Goal: Communication & Community: Answer question/provide support

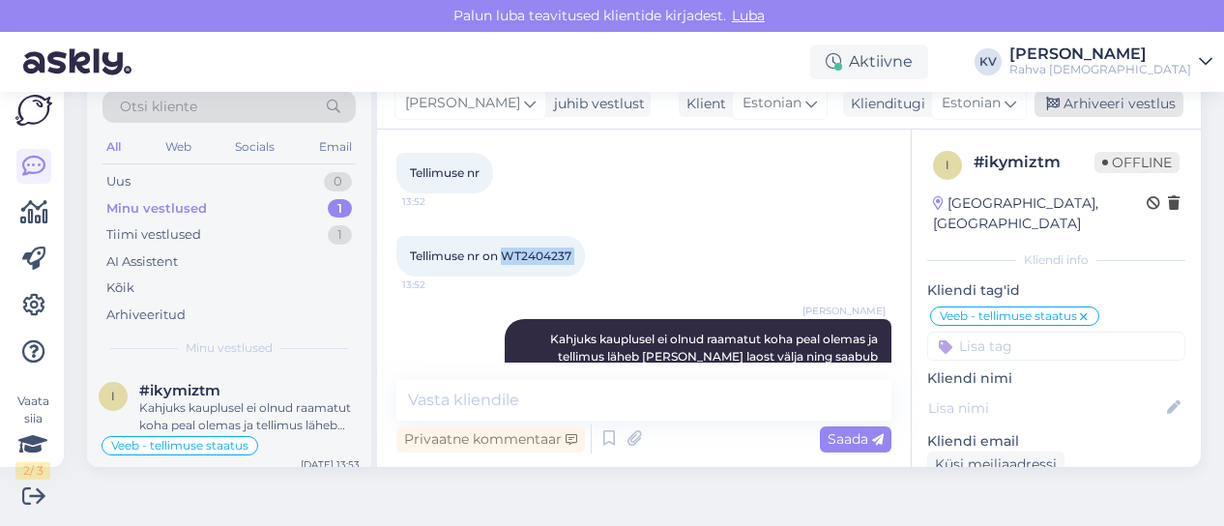
click at [1110, 108] on div "Arhiveeri vestlus" at bounding box center [1109, 104] width 149 height 26
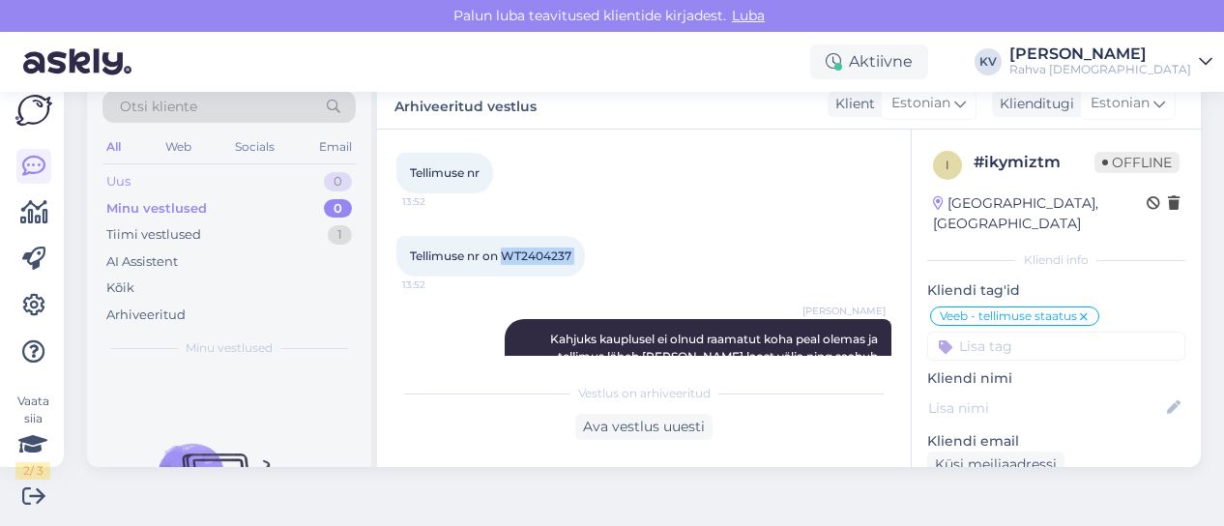
click at [272, 180] on div "Uus 0" at bounding box center [229, 181] width 253 height 27
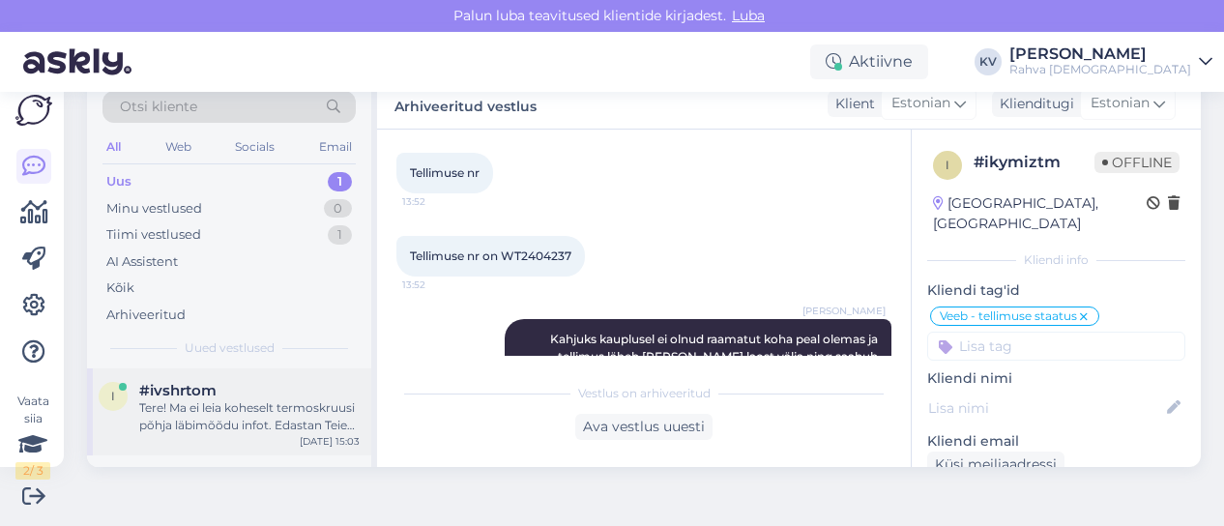
click at [274, 399] on div "Tere! Ma ei leia koheselt termoskruusi põhja läbimõõdu infot. Edastan Teie päri…" at bounding box center [249, 416] width 221 height 35
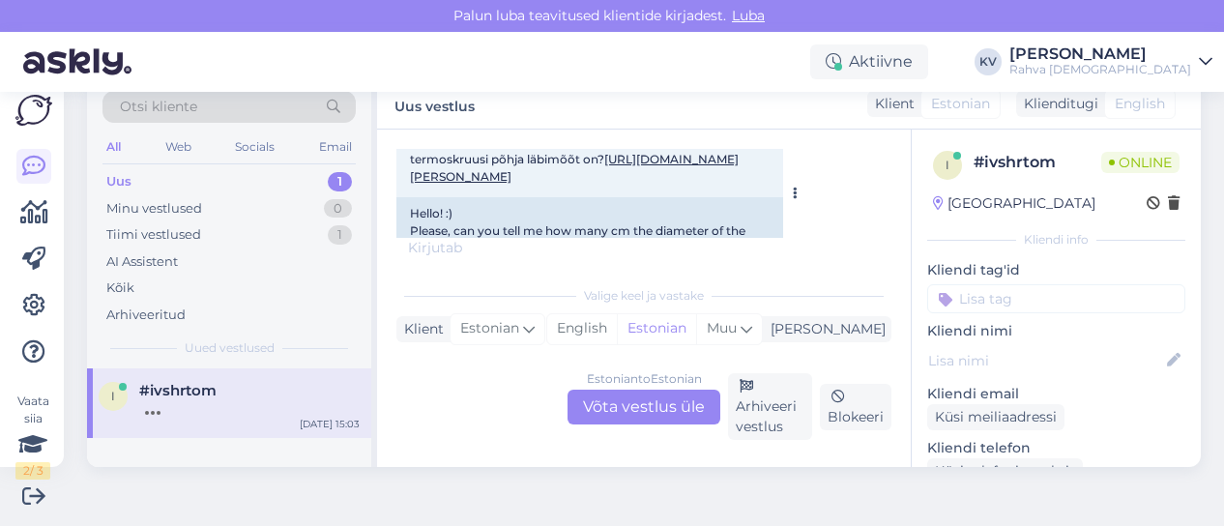
scroll to position [178, 0]
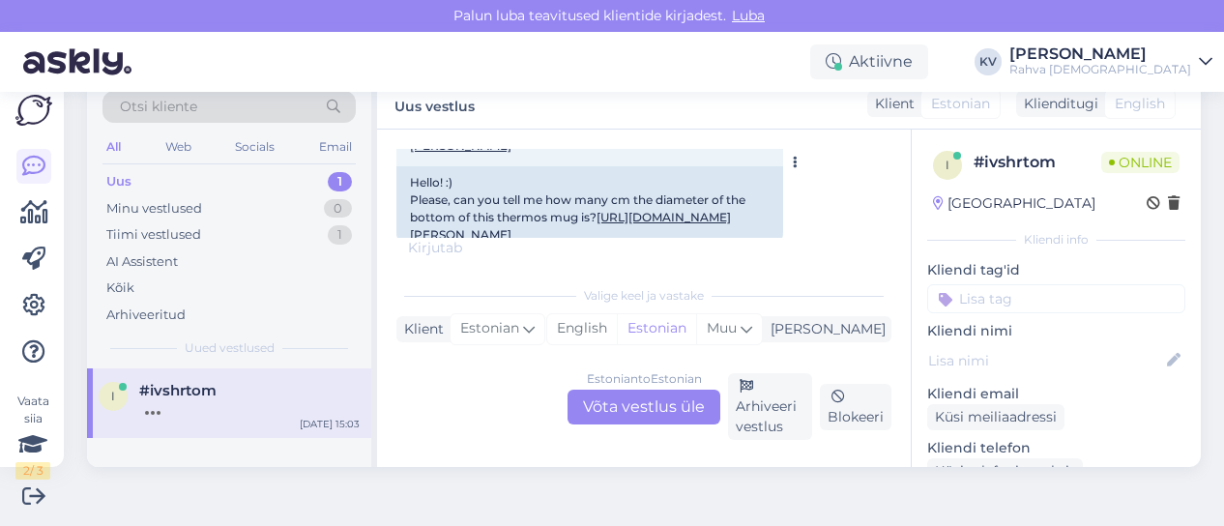
click at [682, 153] on link "[URL][DOMAIN_NAME][PERSON_NAME]" at bounding box center [574, 137] width 329 height 32
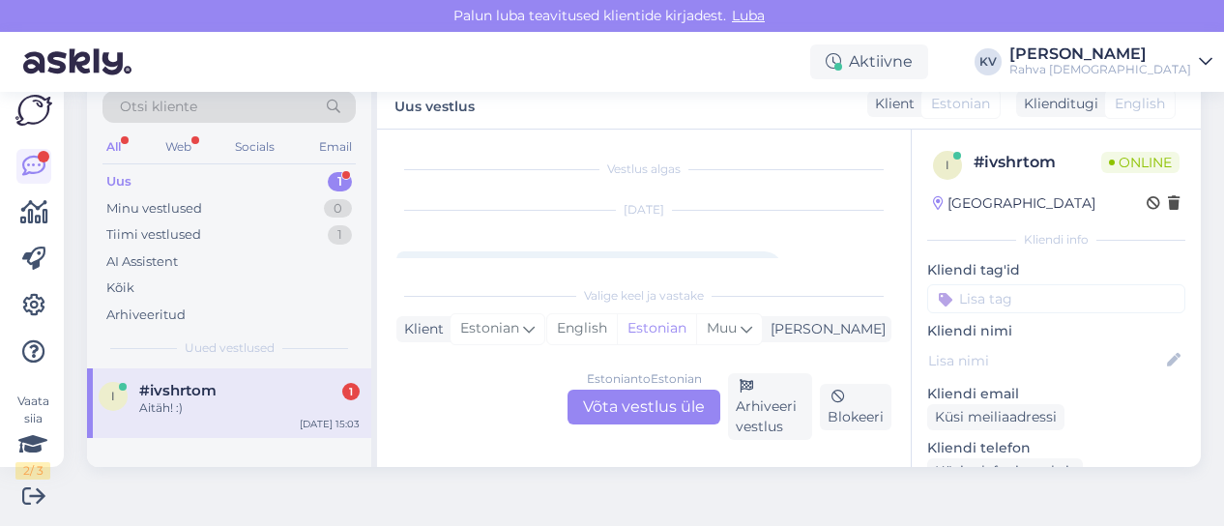
scroll to position [97, 0]
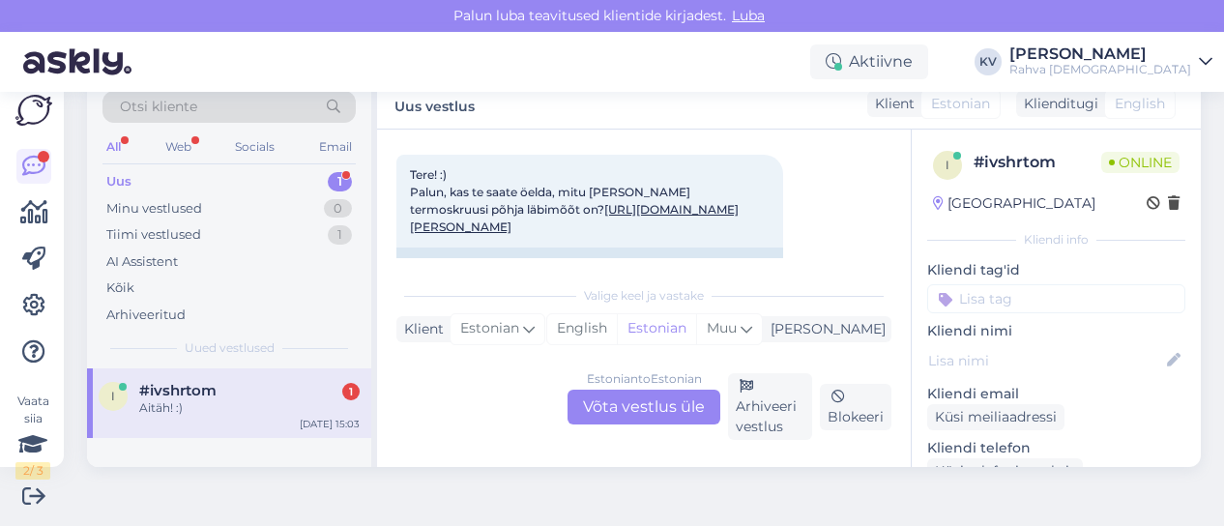
click at [623, 409] on div "Estonian to Estonian Võta vestlus üle" at bounding box center [644, 407] width 153 height 35
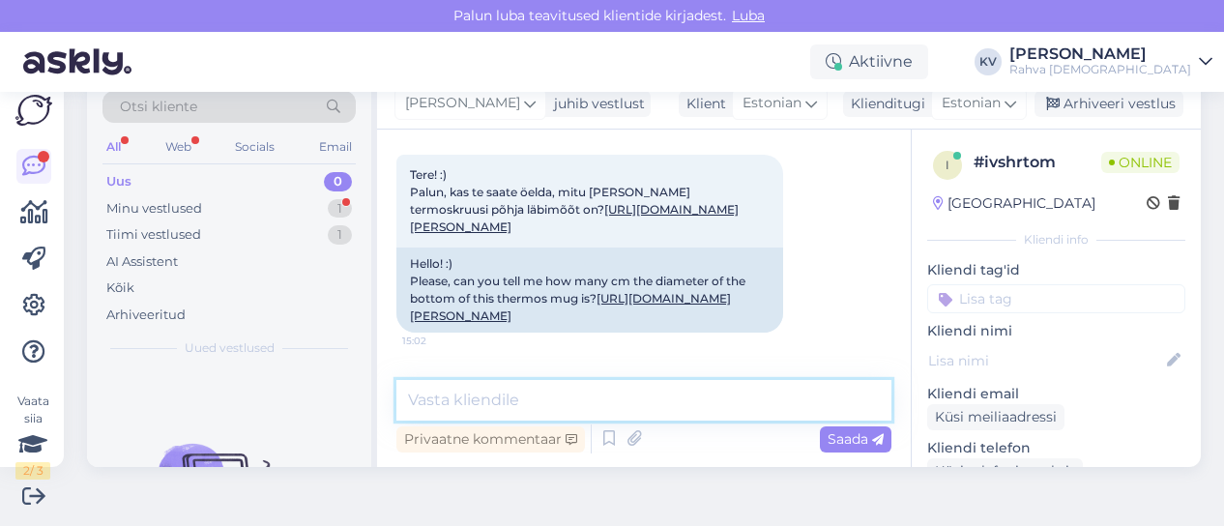
click at [615, 417] on textarea at bounding box center [644, 400] width 495 height 41
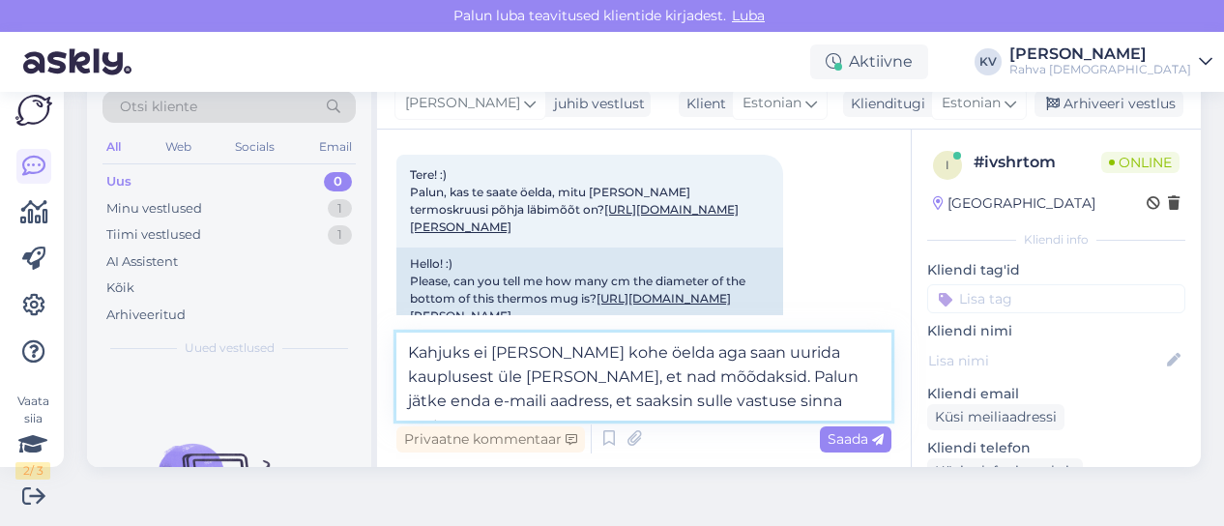
type textarea "Kahjuks ei [PERSON_NAME] kohe öelda aga saan uurida kauplusest üle [PERSON_NAME…"
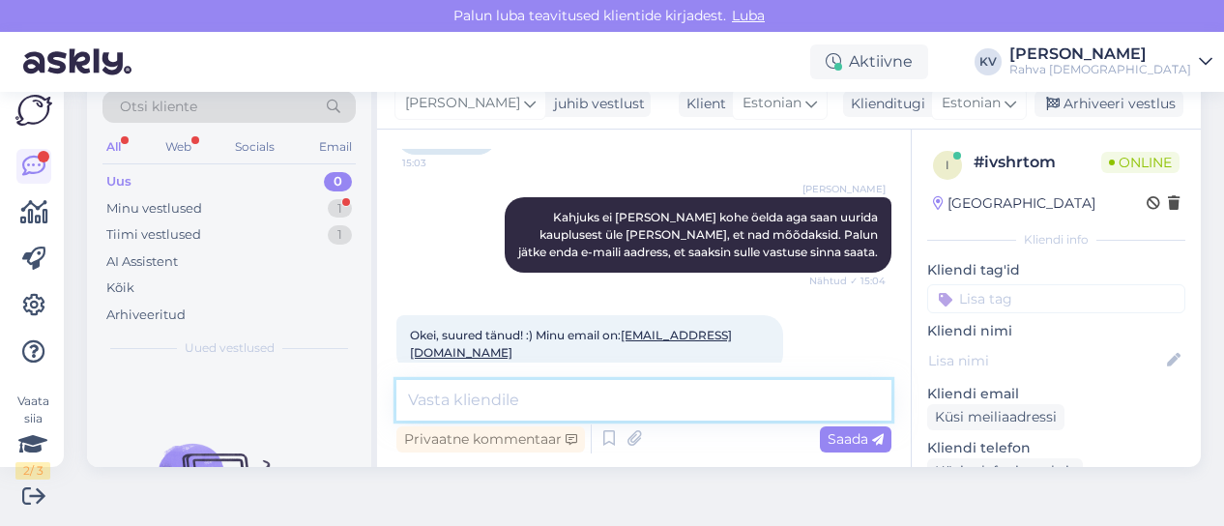
scroll to position [609, 0]
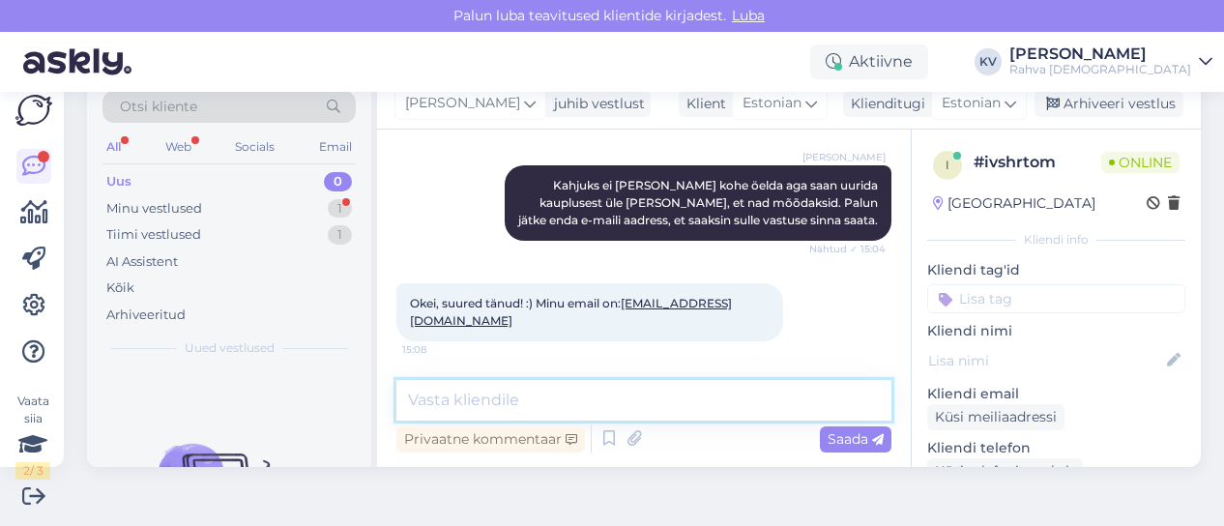
click at [558, 388] on textarea at bounding box center [644, 400] width 495 height 41
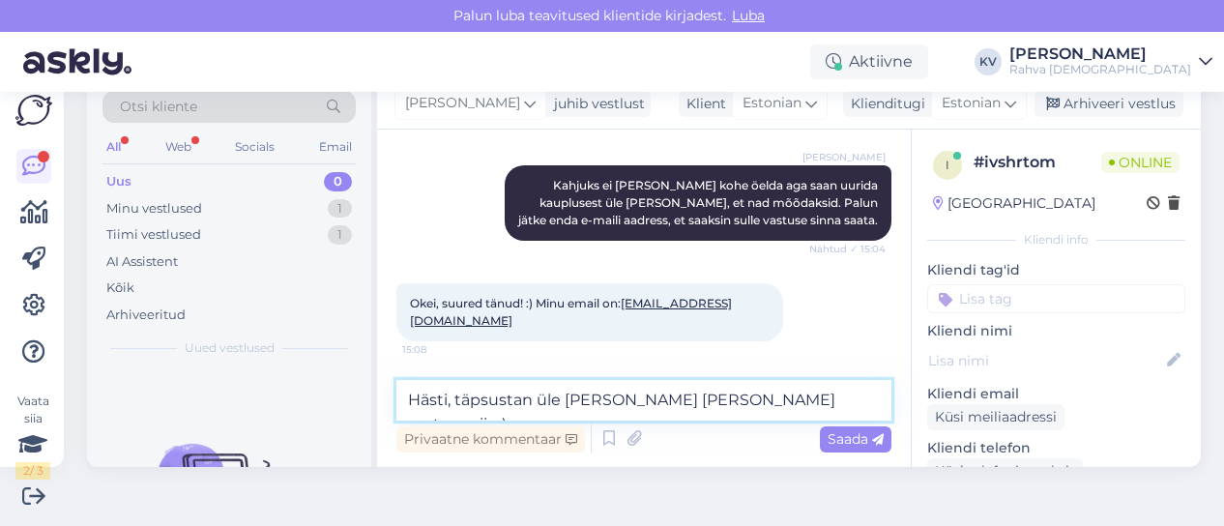
type textarea "Hästi, täpsustan üle [PERSON_NAME] [PERSON_NAME] vastuse siis :)"
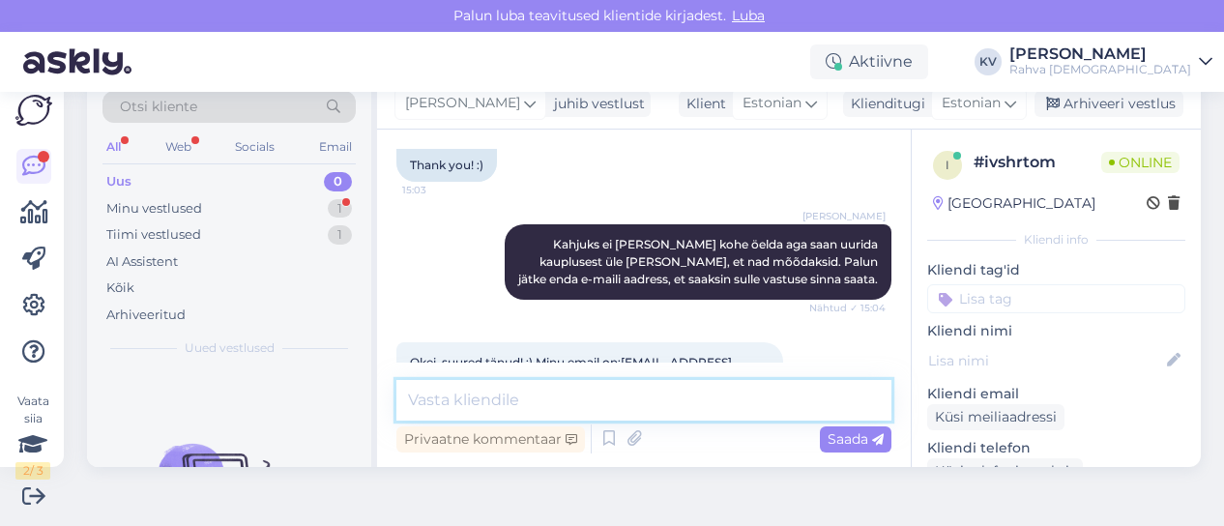
scroll to position [776, 0]
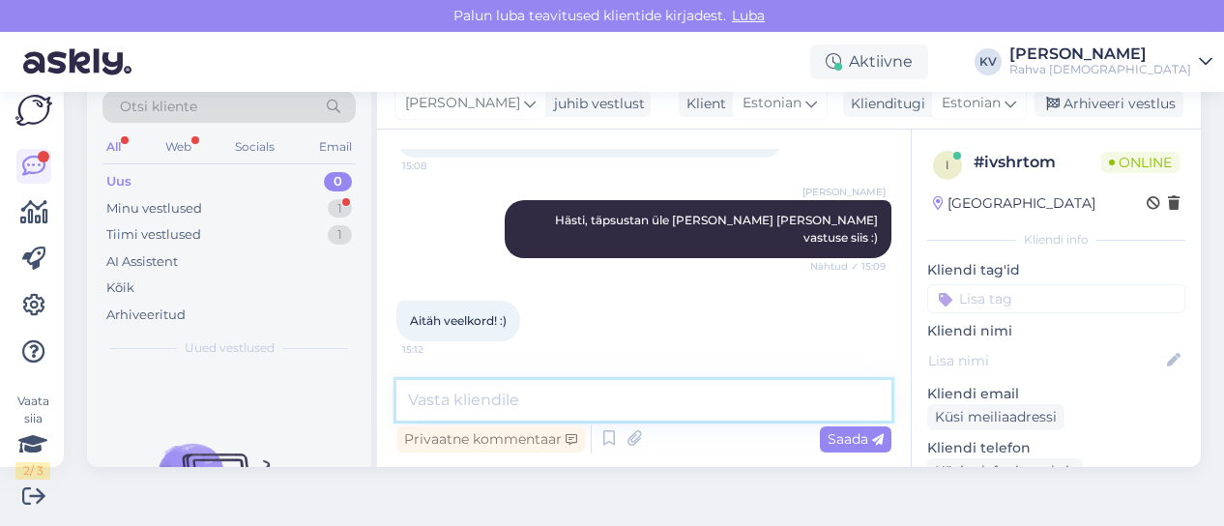
click at [576, 387] on textarea at bounding box center [644, 400] width 495 height 41
type textarea "Palun :)"
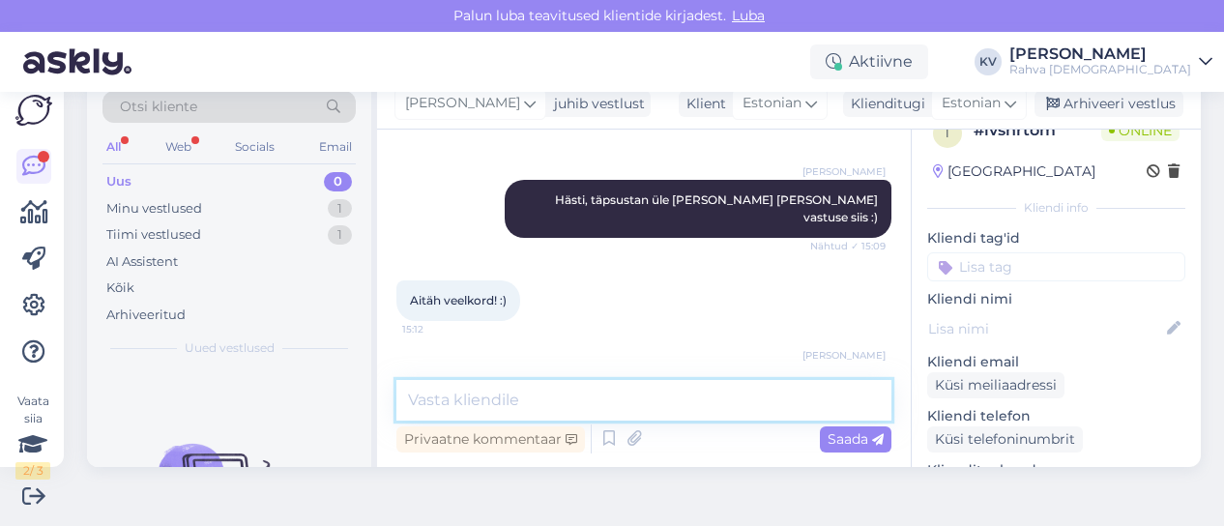
scroll to position [0, 0]
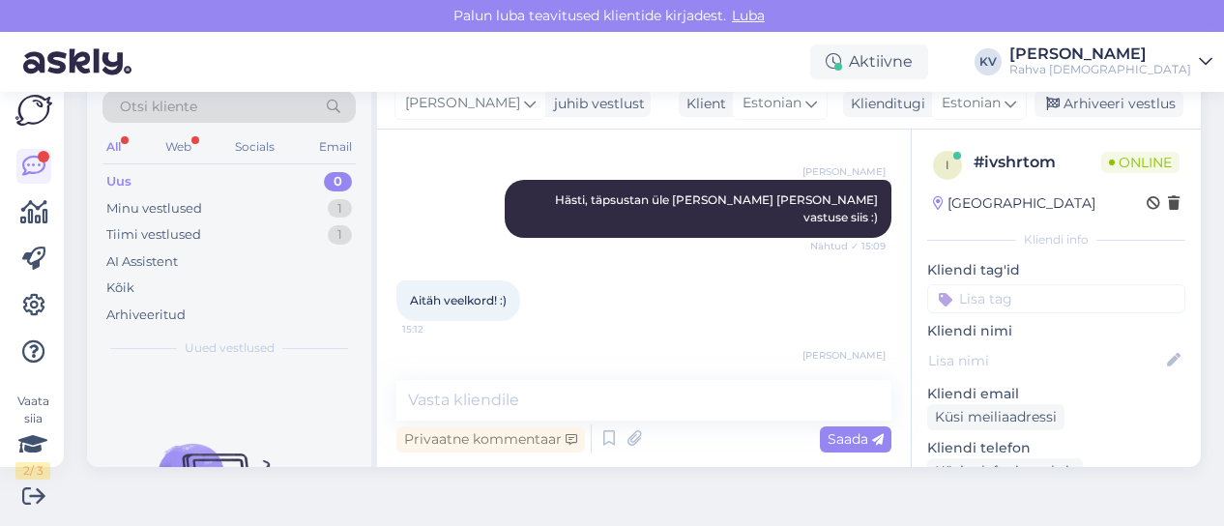
click at [1006, 278] on p "Kliendi tag'id" at bounding box center [1056, 270] width 258 height 20
click at [1002, 296] on input at bounding box center [1056, 298] width 258 height 29
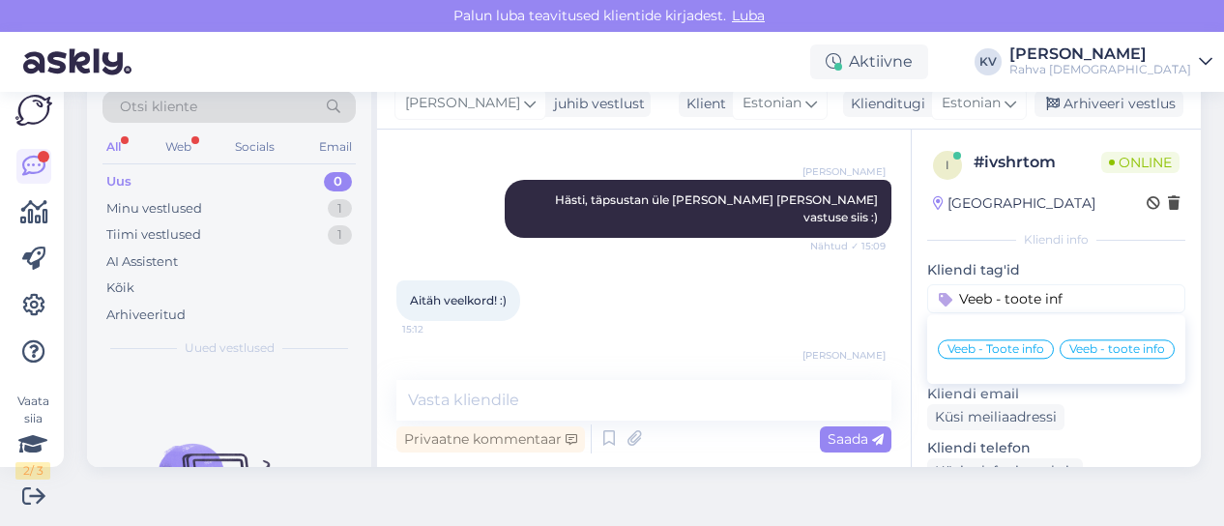
type input "Veeb - toote info"
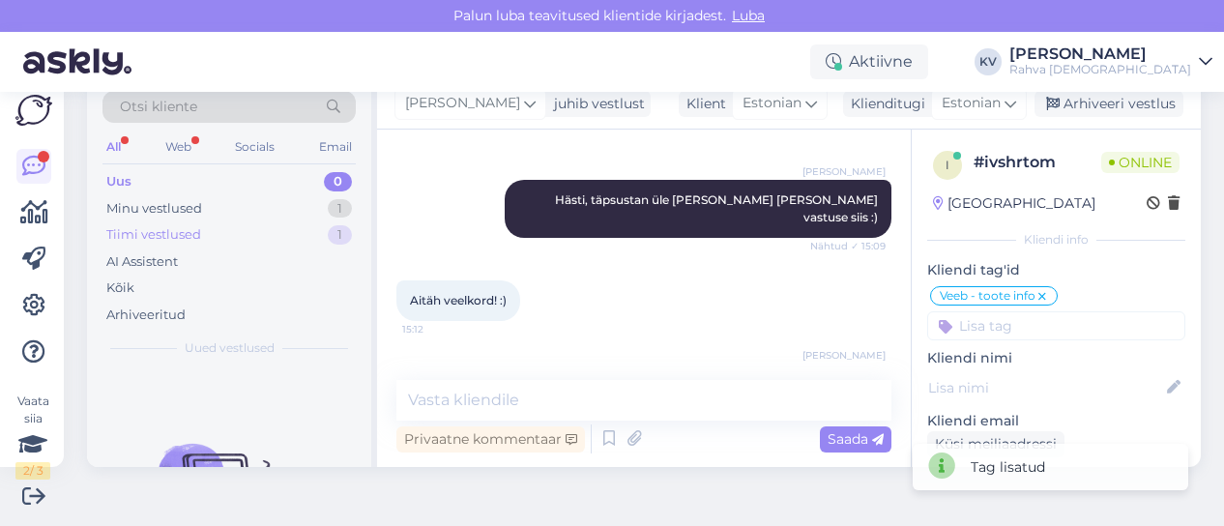
click at [220, 223] on div "Tiimi vestlused 1" at bounding box center [229, 234] width 253 height 27
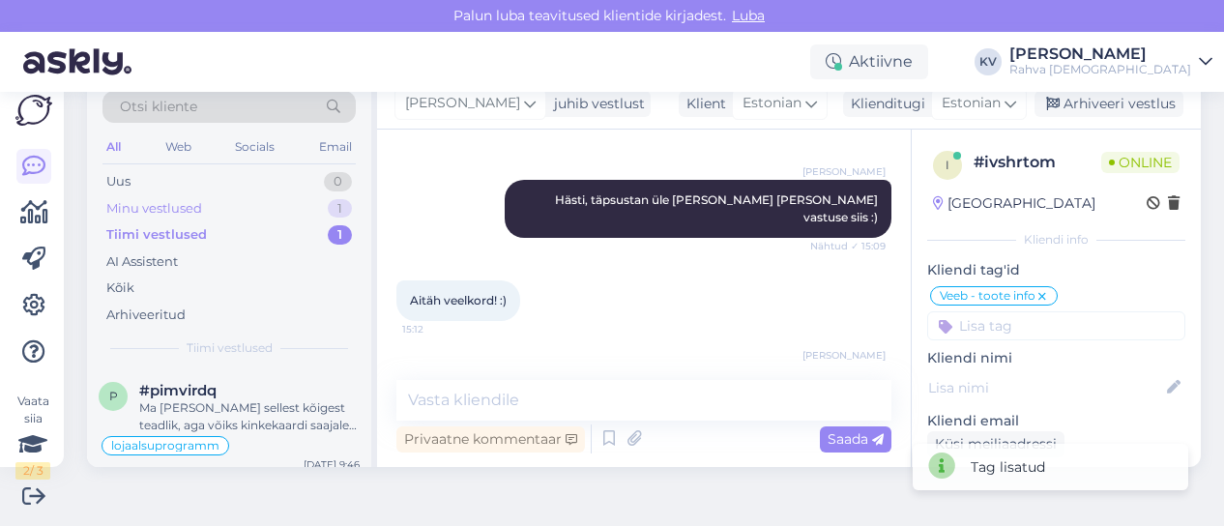
click at [218, 213] on div "Minu vestlused 1" at bounding box center [229, 208] width 253 height 27
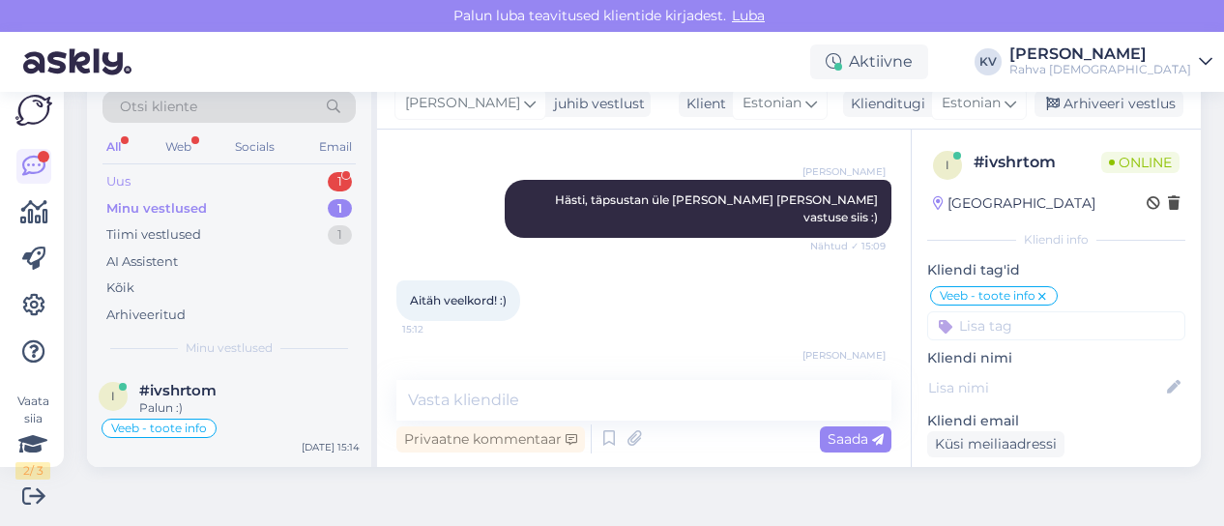
click at [212, 189] on div "Uus 1" at bounding box center [229, 181] width 253 height 27
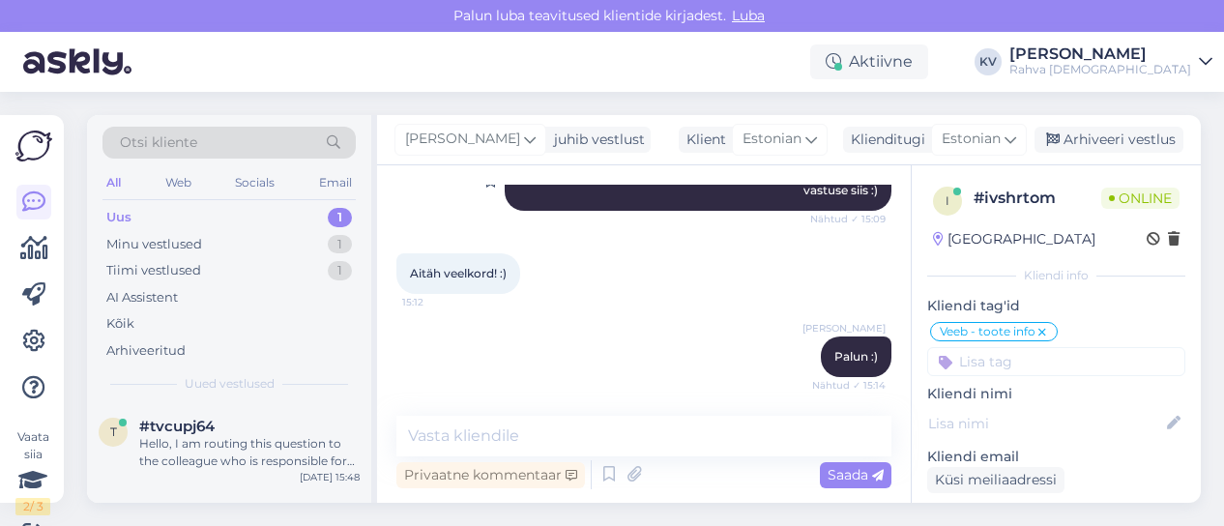
scroll to position [859, 0]
click at [234, 248] on div "Minu vestlused 1" at bounding box center [229, 244] width 253 height 27
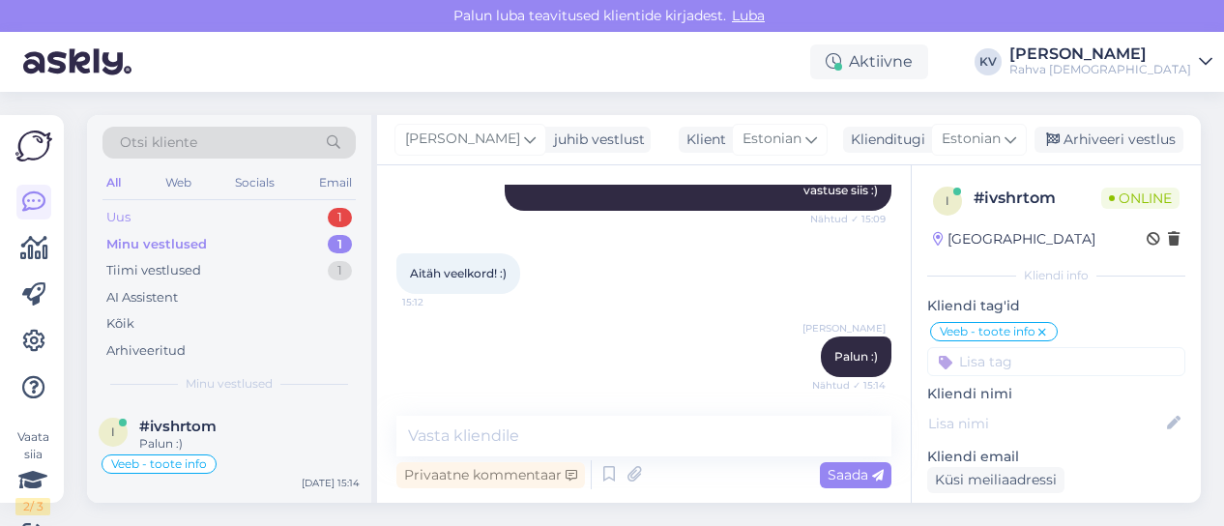
click at [221, 211] on div "Uus 1" at bounding box center [229, 217] width 253 height 27
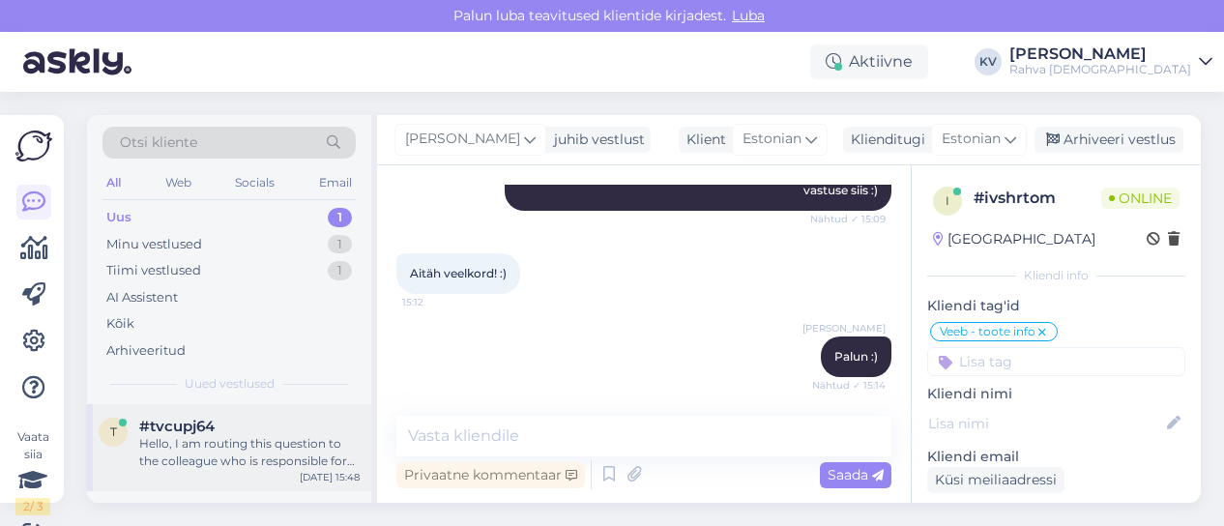
click at [233, 456] on div "Hello, I am routing this question to the colleague who is responsible for this …" at bounding box center [249, 452] width 221 height 35
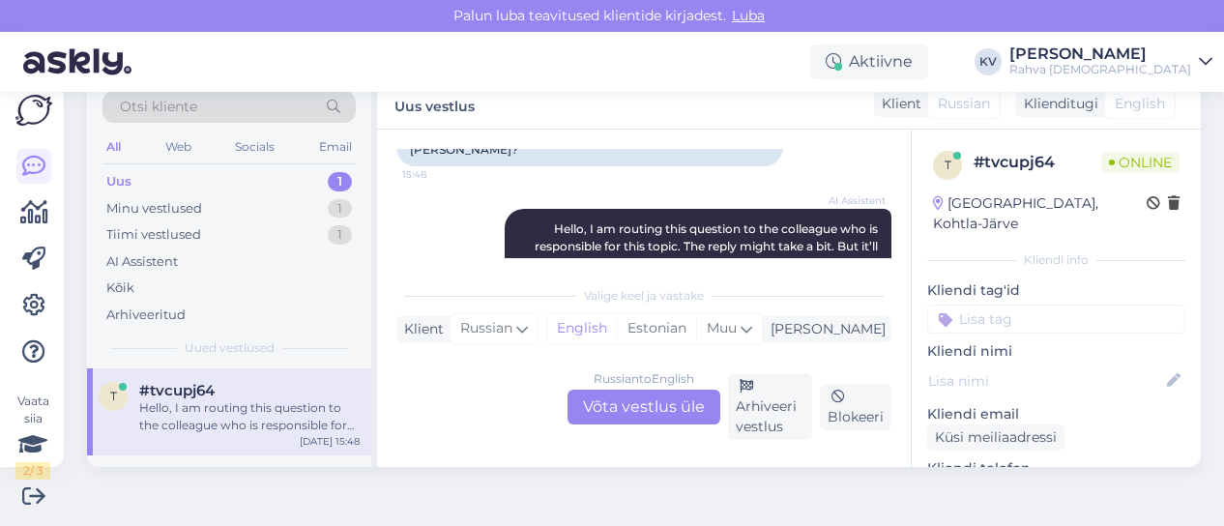
scroll to position [97, 0]
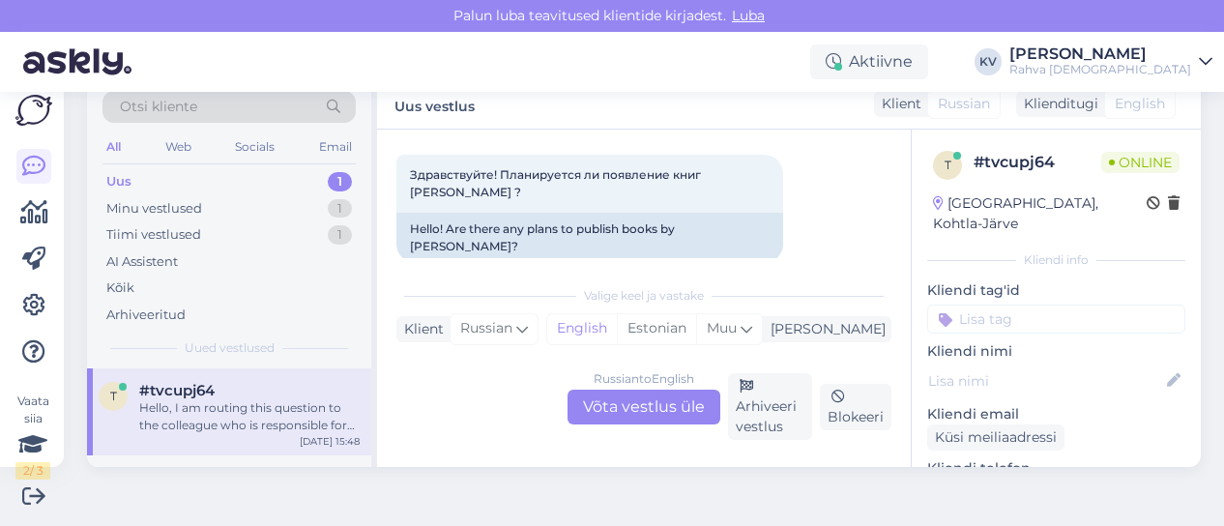
click at [633, 409] on div "Russian to English Võta vestlus üle" at bounding box center [644, 407] width 153 height 35
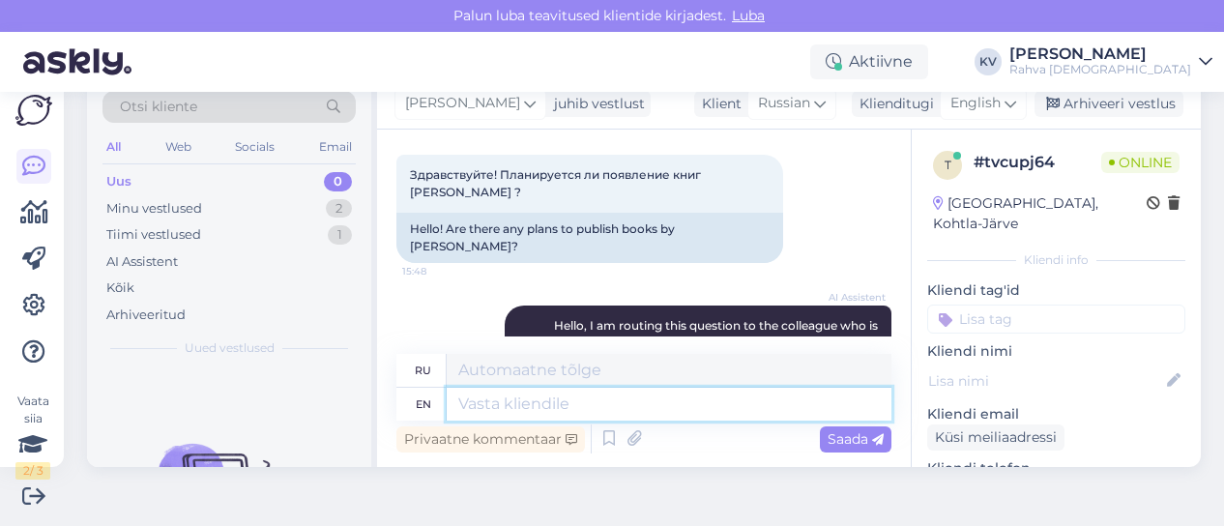
click at [563, 407] on textarea at bounding box center [669, 404] width 445 height 33
type textarea "Kahjuks p"
type textarea "Кахьюки"
type textarea "Kahjuks puudub m"
type textarea "Kahjuks puudub"
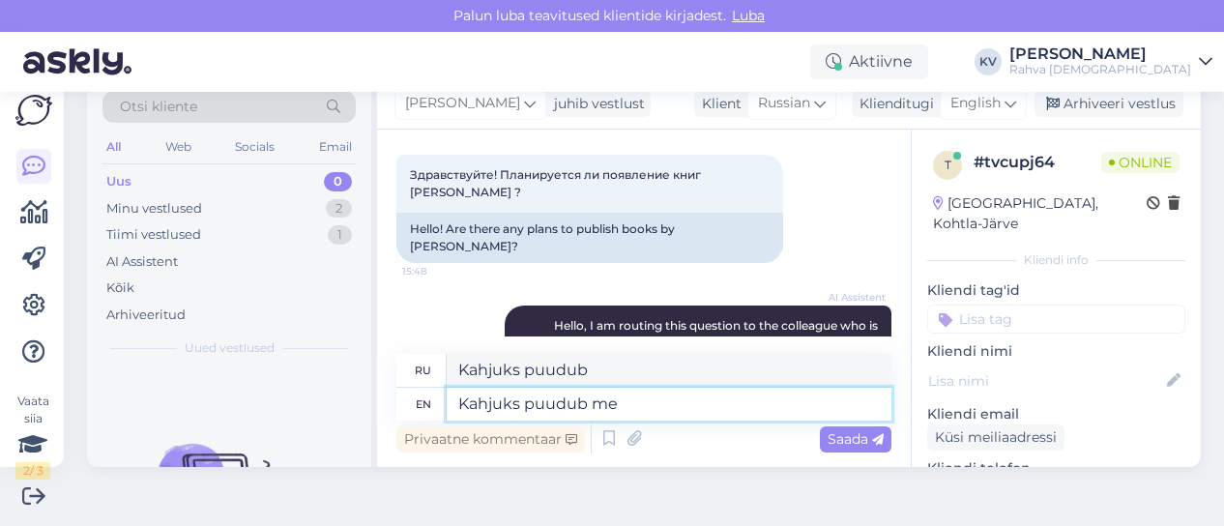
type textarea "Kahjuks puudub mei"
type textarea "Kahjuks puudub m"
type textarea "Kahjuks puudub mul s"
type textarea "Kahjuks puudub mul"
type textarea "Kahjuks puudub mul selle ko"
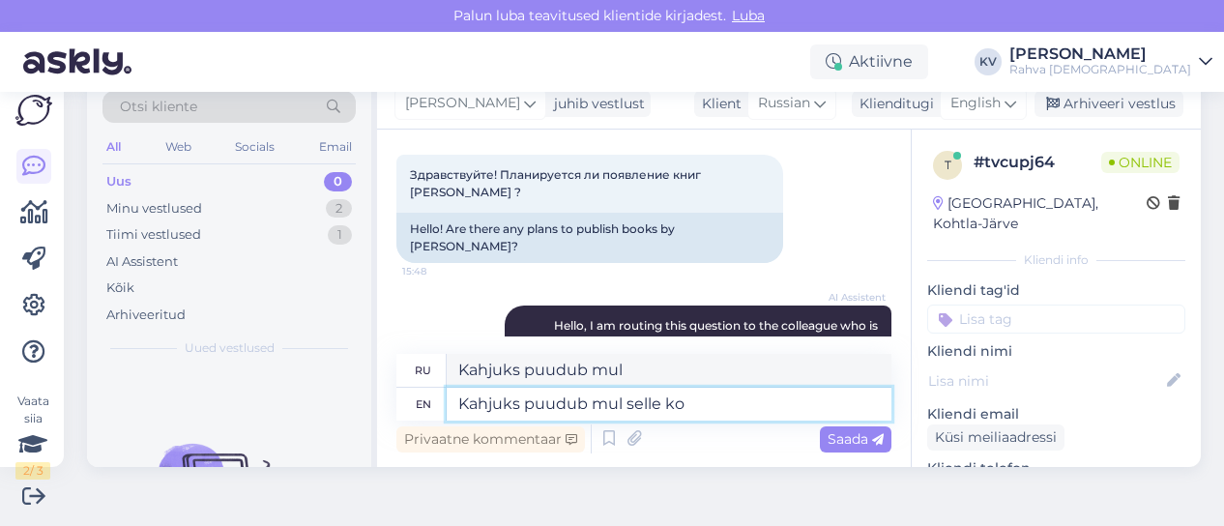
type textarea "Kahjuks puudub mul selle"
type textarea "Kahjuks puudub mul selle kohta i"
type textarea "[PERSON_NAME] может помочь вам в этом вопросе"
type textarea "Kahjuks puudub mul selle kohta info."
type textarea "[PERSON_NAME] может помочь вам получить информацию о месте."
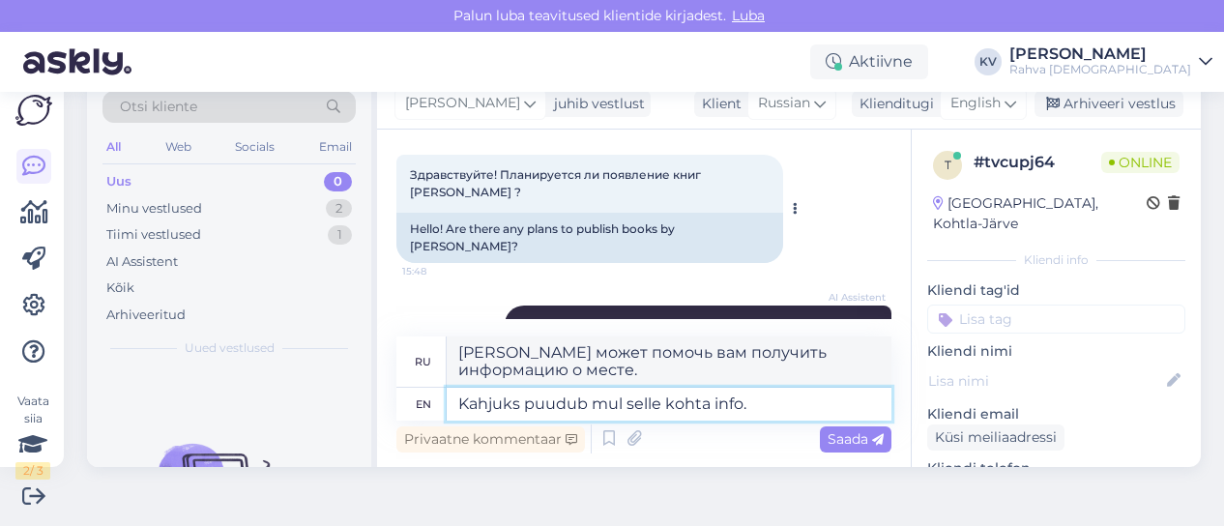
type textarea "Kahjuks puudub mul selle kohta info."
drag, startPoint x: 681, startPoint y: 229, endPoint x: 466, endPoint y: 245, distance: 215.3
click at [466, 245] on div "Hello! Are there any plans to publish books by [PERSON_NAME]?" at bounding box center [590, 238] width 387 height 50
copy div "[PERSON_NAME]"
click at [772, 406] on textarea "Kahjuks puudub mul selle kohta info." at bounding box center [669, 404] width 445 height 33
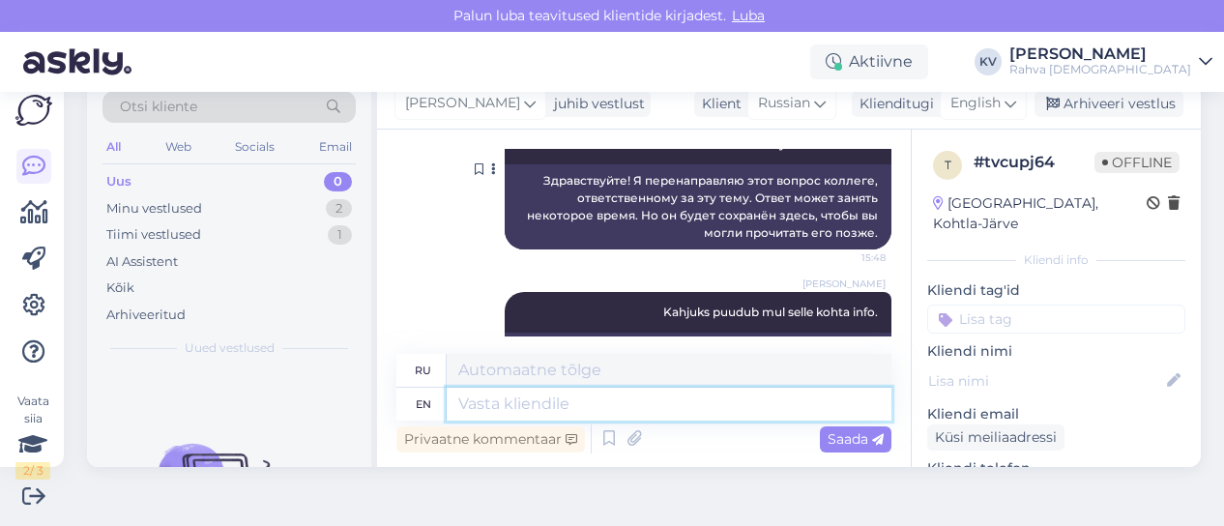
scroll to position [283, 0]
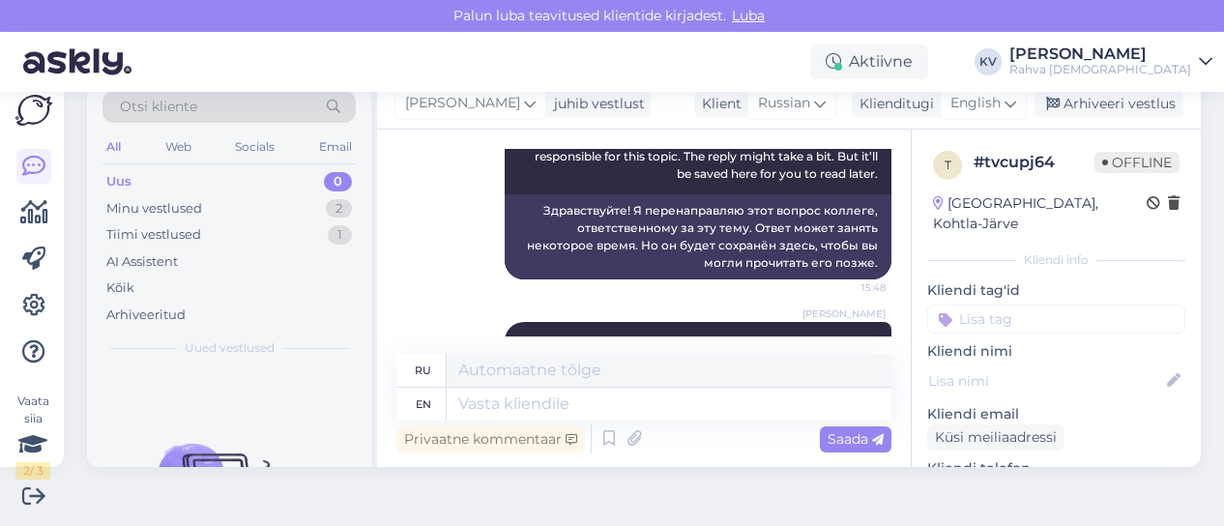
click at [986, 305] on input at bounding box center [1056, 319] width 258 height 29
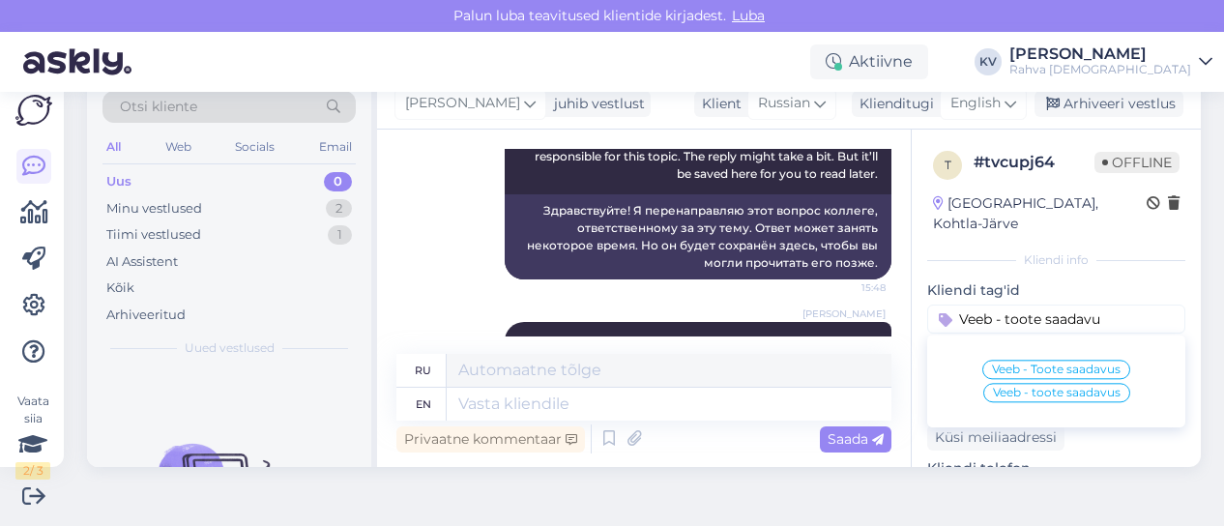
type input "Veeb - toote saadavus"
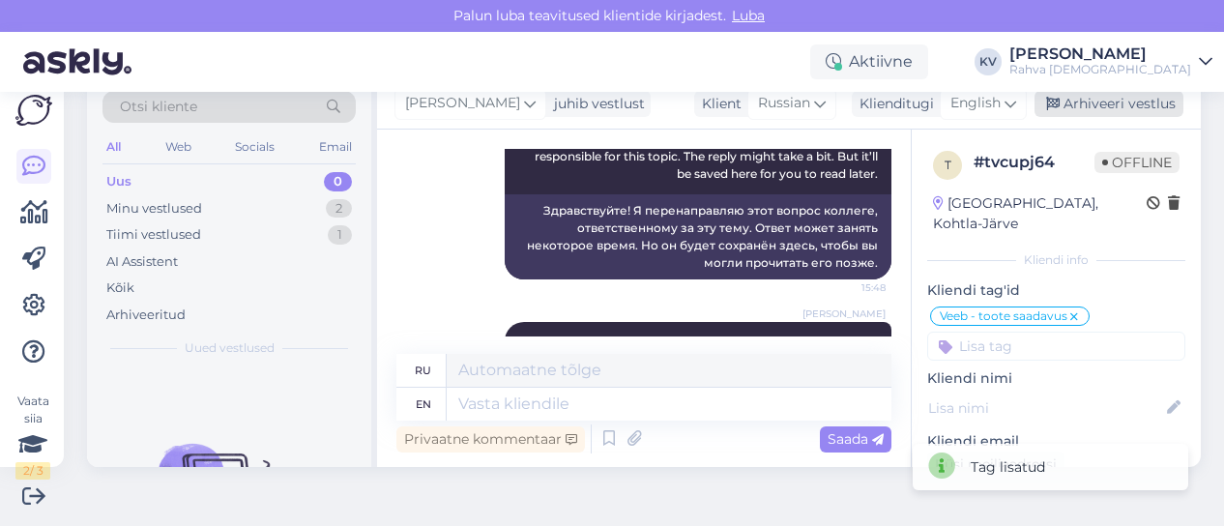
click at [1120, 108] on div "Arhiveeri vestlus" at bounding box center [1109, 104] width 149 height 26
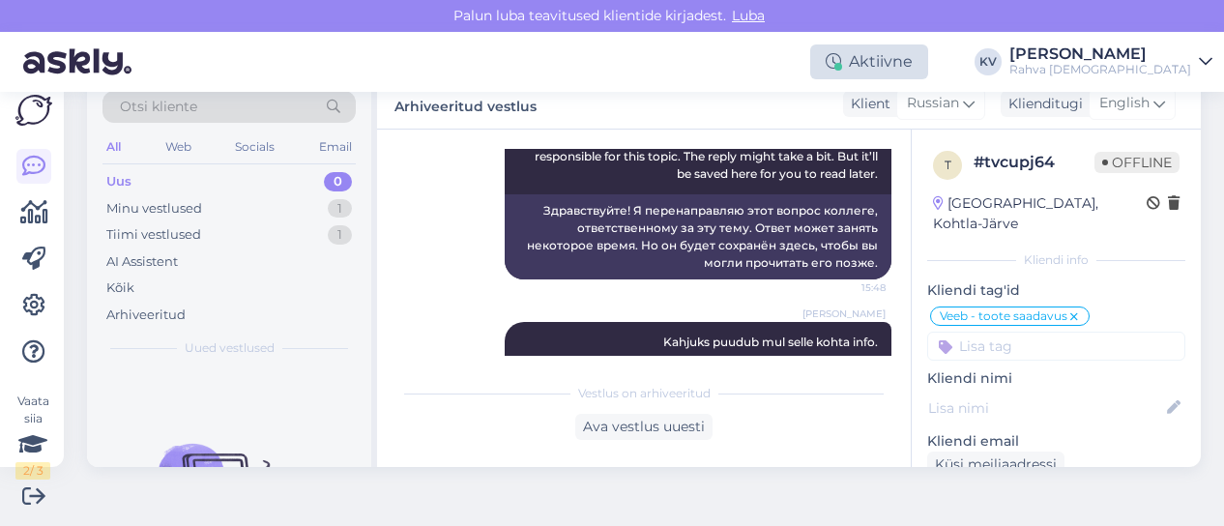
click at [921, 58] on div "Aktiivne" at bounding box center [869, 61] width 118 height 35
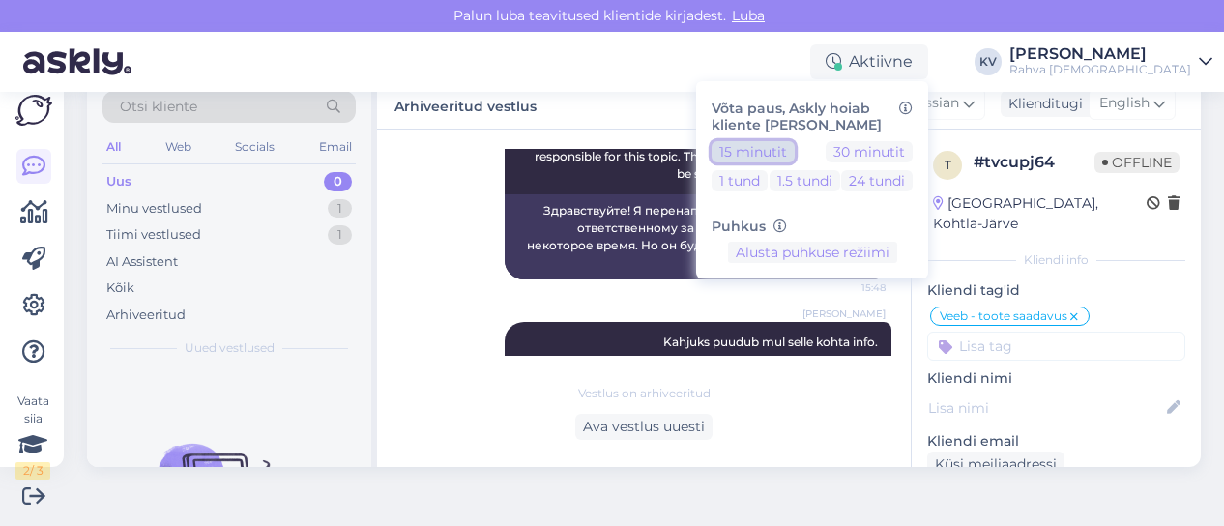
click at [789, 148] on button "15 minutit" at bounding box center [753, 151] width 83 height 21
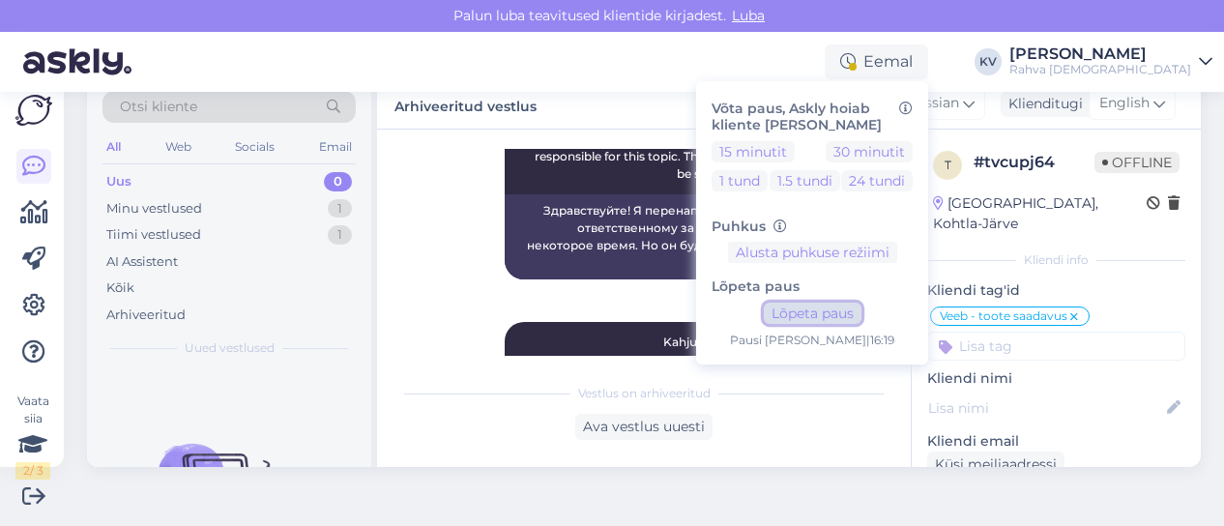
click at [848, 317] on button "Lõpeta paus" at bounding box center [813, 313] width 98 height 21
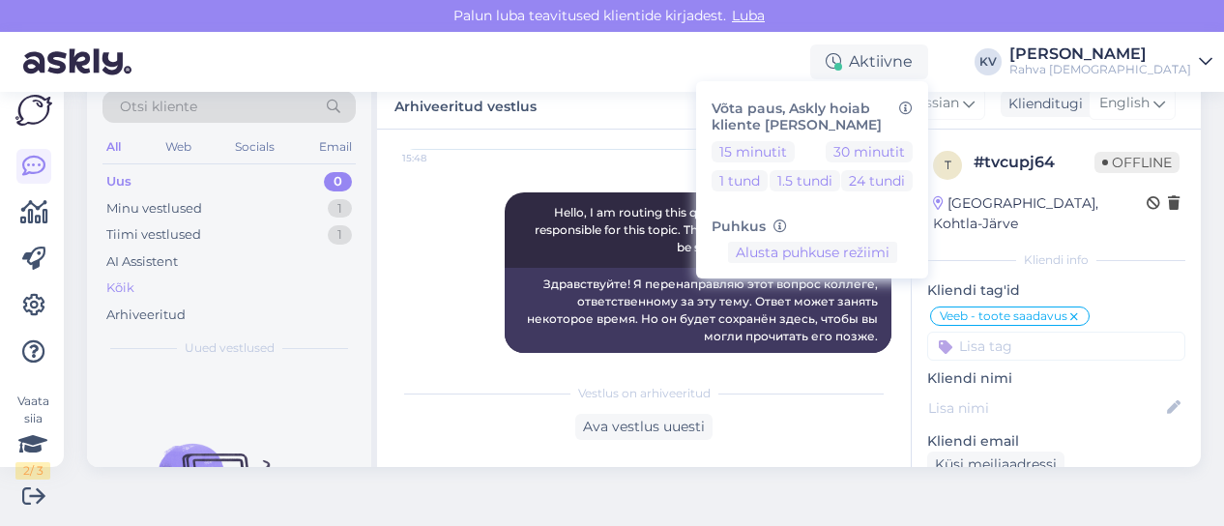
scroll to position [90, 0]
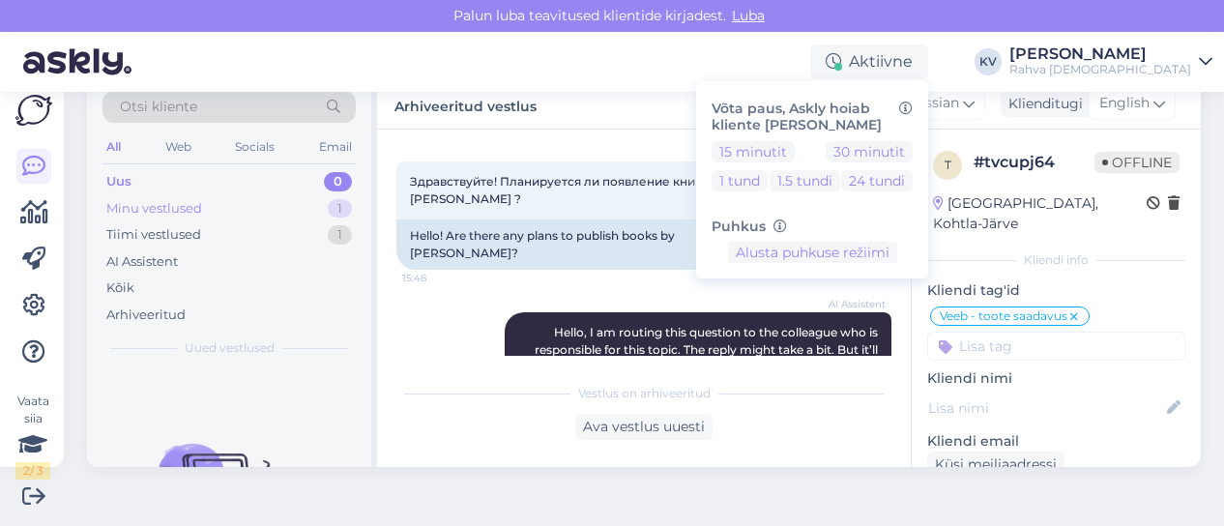
click at [278, 197] on div "Minu vestlused 1" at bounding box center [229, 208] width 253 height 27
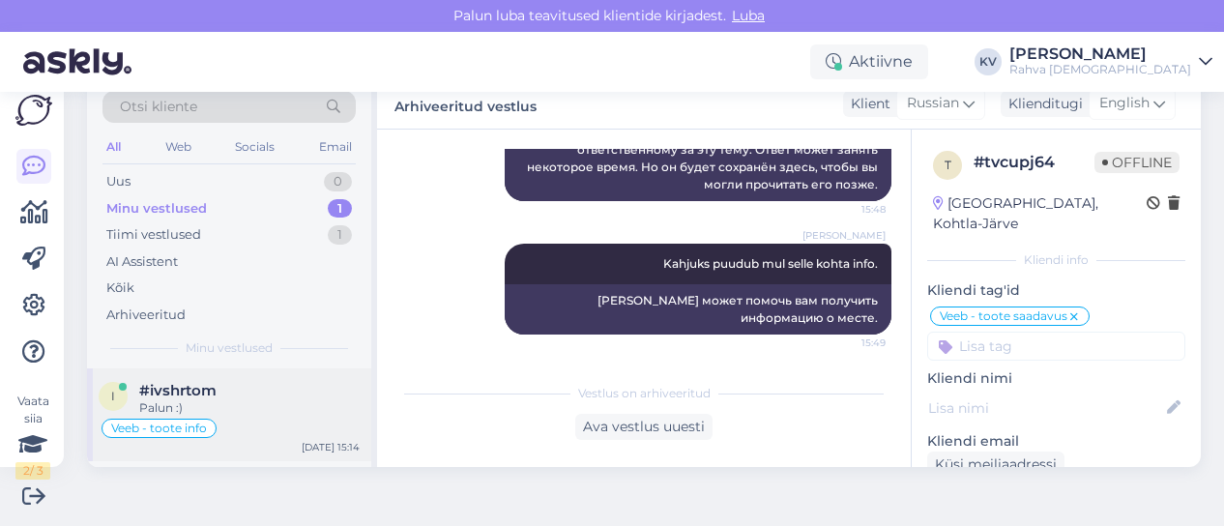
click at [295, 406] on div "Palun :)" at bounding box center [249, 407] width 221 height 17
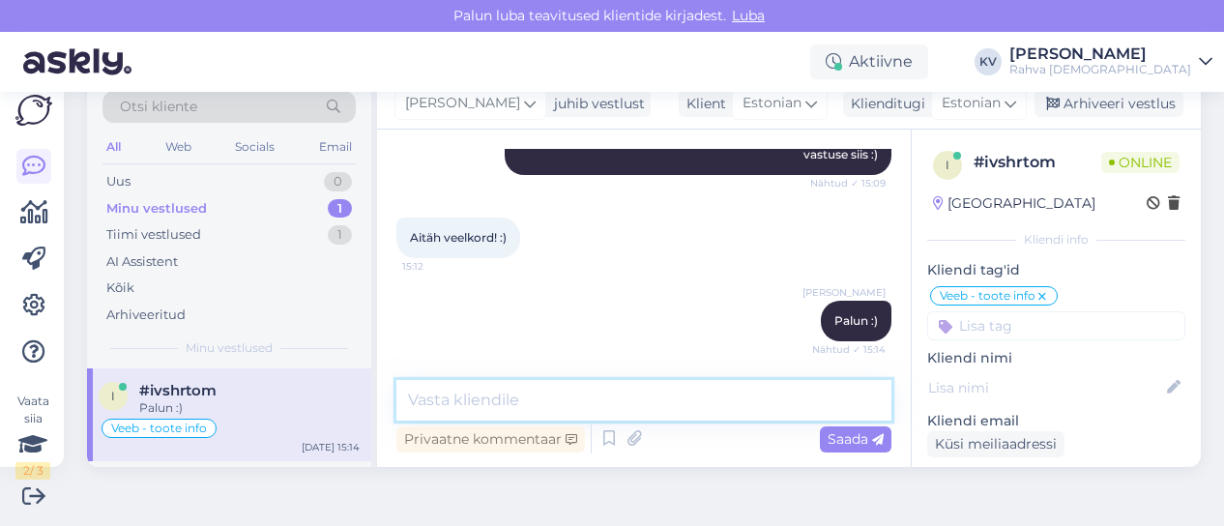
click at [640, 395] on textarea at bounding box center [644, 400] width 495 height 41
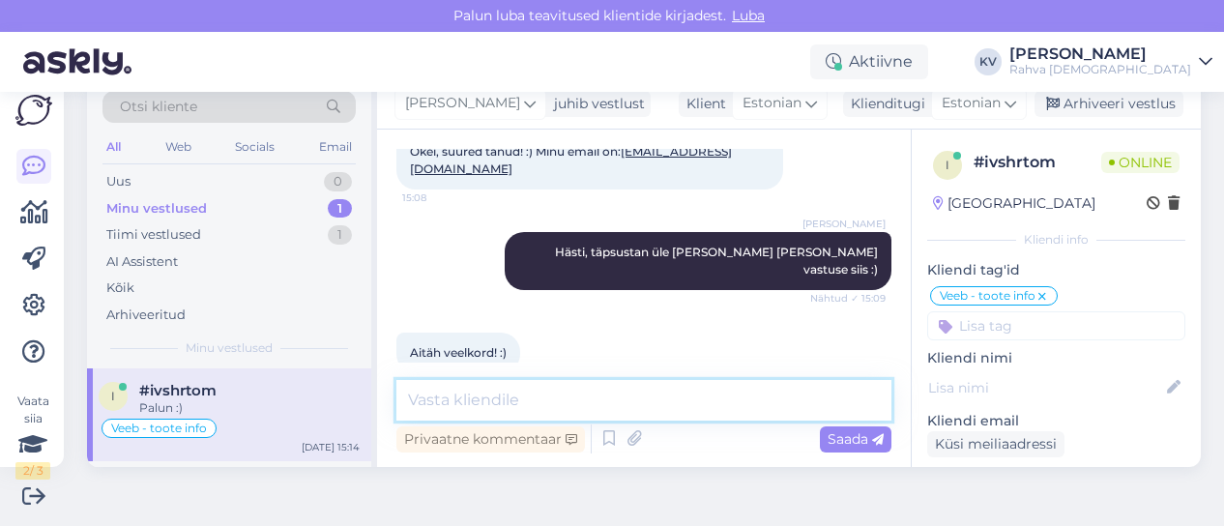
scroll to position [665, 0]
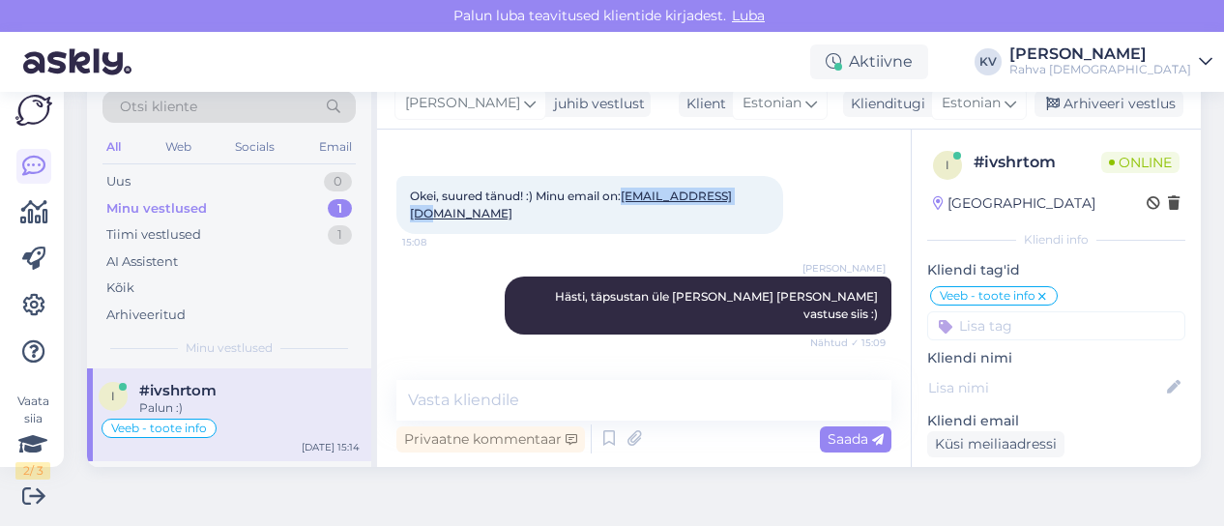
drag, startPoint x: 746, startPoint y: 264, endPoint x: 629, endPoint y: 264, distance: 117.0
click at [629, 234] on div "Okei, suured tänud! :) Minu email on: [EMAIL_ADDRESS][DOMAIN_NAME] 15:08" at bounding box center [590, 205] width 387 height 58
copy link "[EMAIL_ADDRESS][DOMAIN_NAME]"
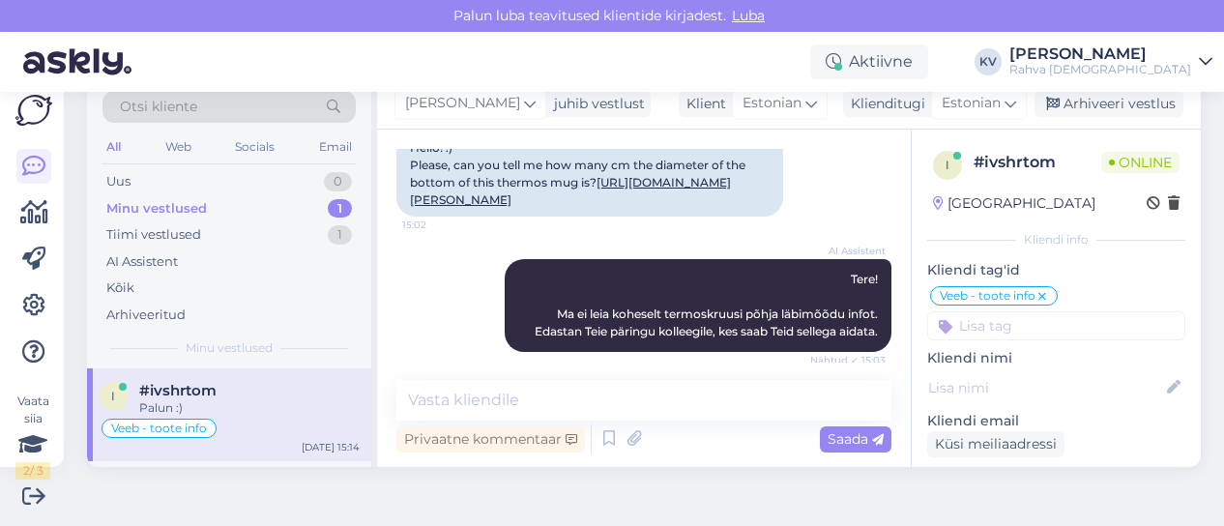
scroll to position [182, 0]
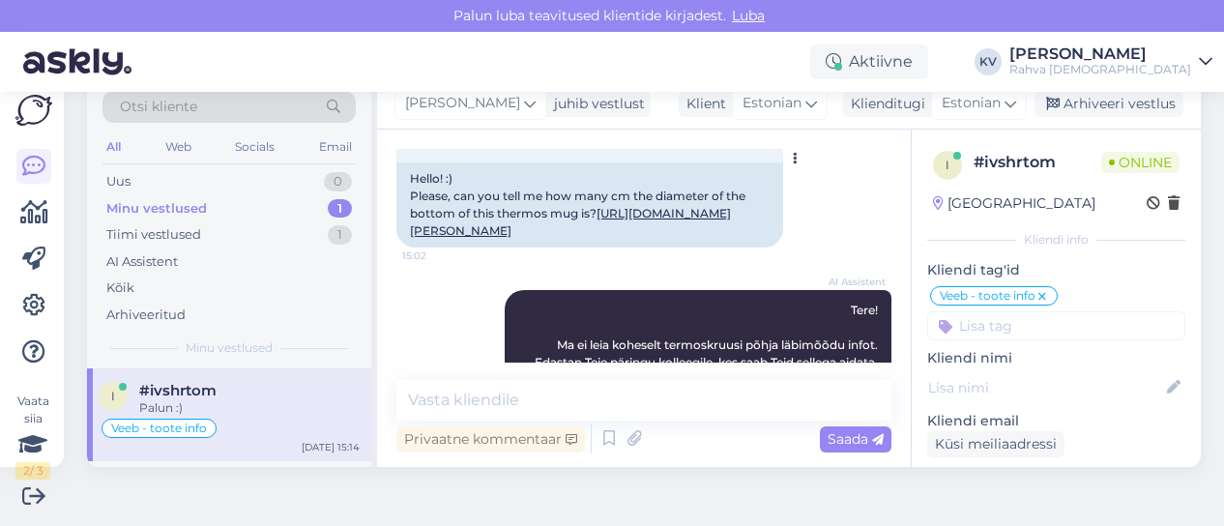
click at [541, 238] on link "[URL][DOMAIN_NAME][PERSON_NAME]" at bounding box center [570, 222] width 321 height 32
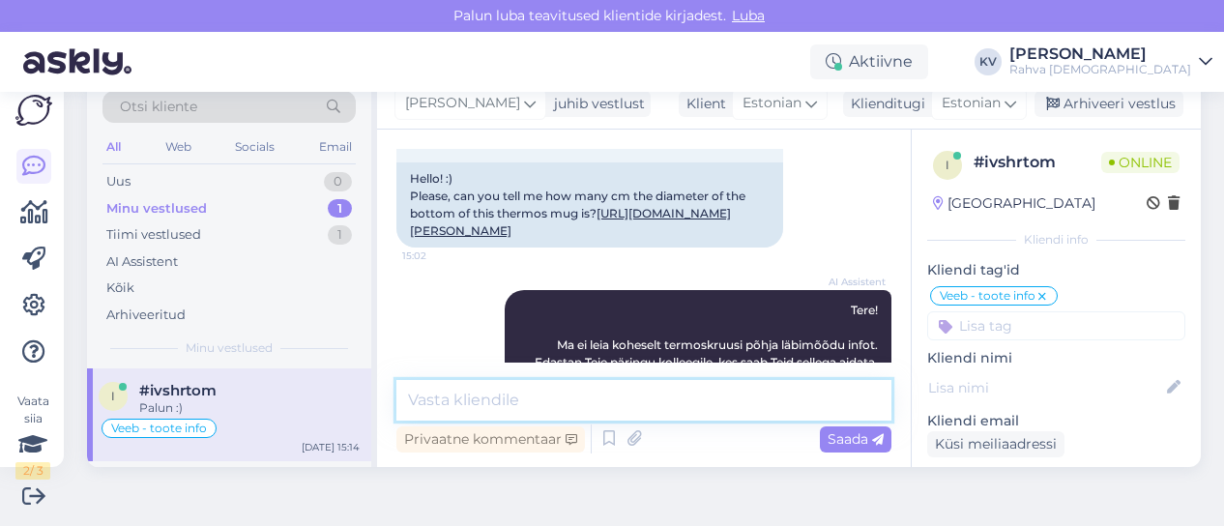
click at [657, 400] on textarea at bounding box center [644, 400] width 495 height 41
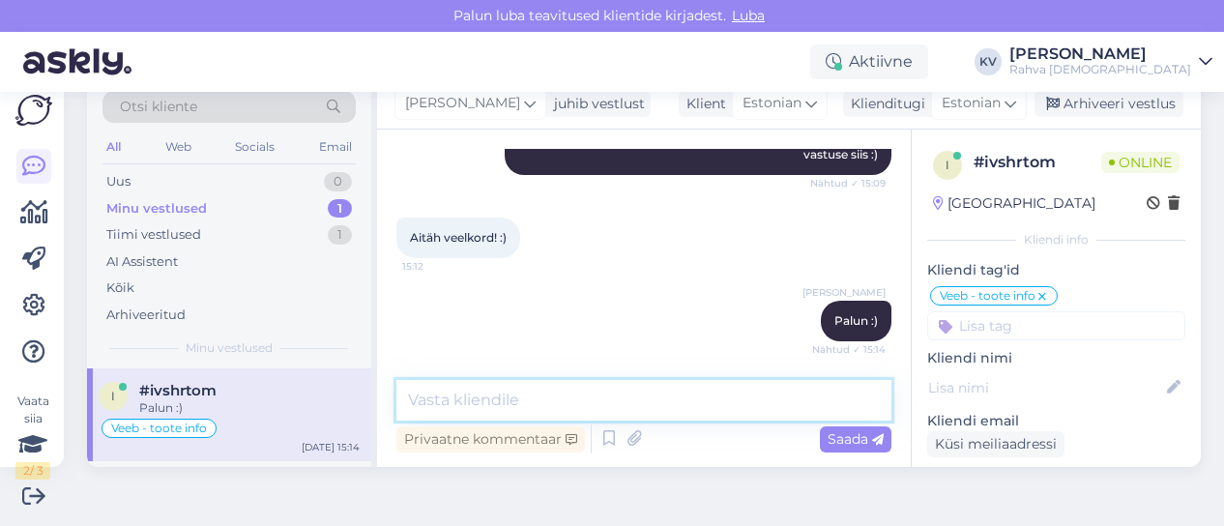
scroll to position [859, 0]
type textarea "K"
paste textarea "~7cm"
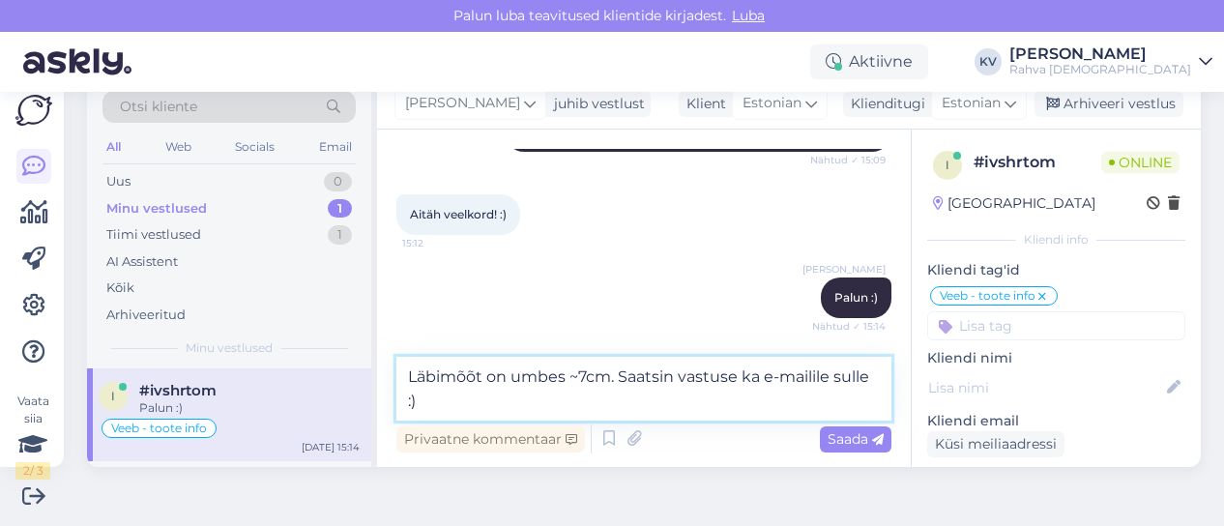
type textarea "Läbimõõt on umbes ~7cm. Saatsin vastuse ka e-mailile sulle :)"
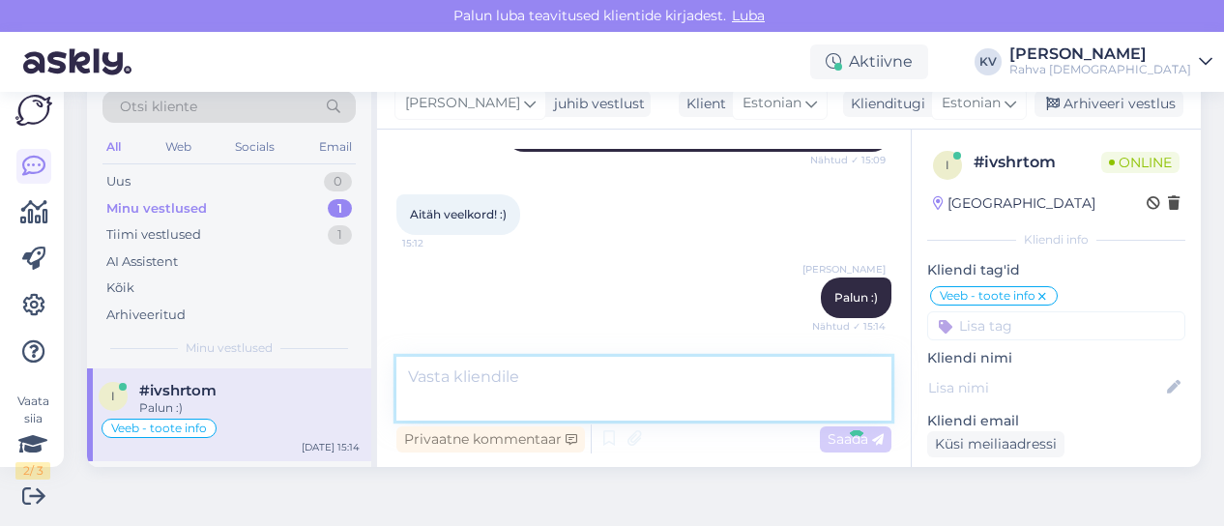
scroll to position [959, 0]
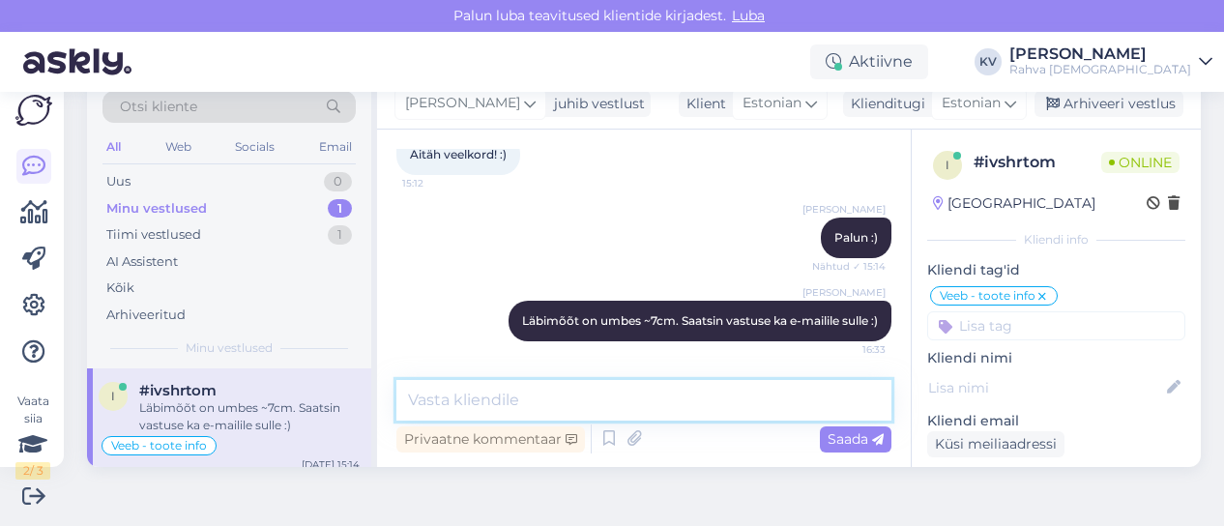
click at [660, 402] on textarea at bounding box center [644, 400] width 495 height 41
click at [714, 386] on textarea at bounding box center [644, 400] width 495 height 41
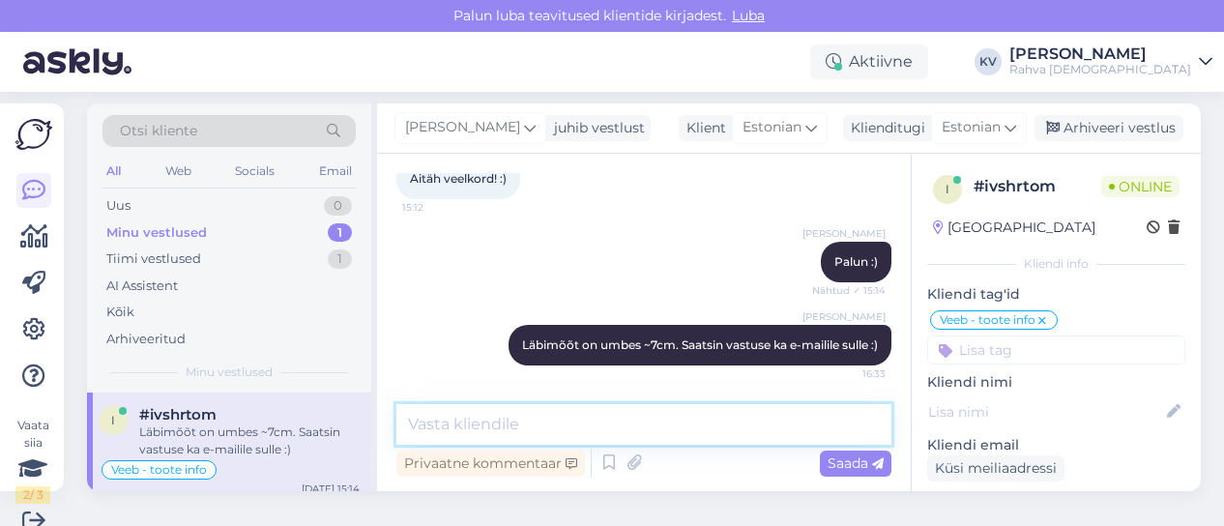
scroll to position [0, 0]
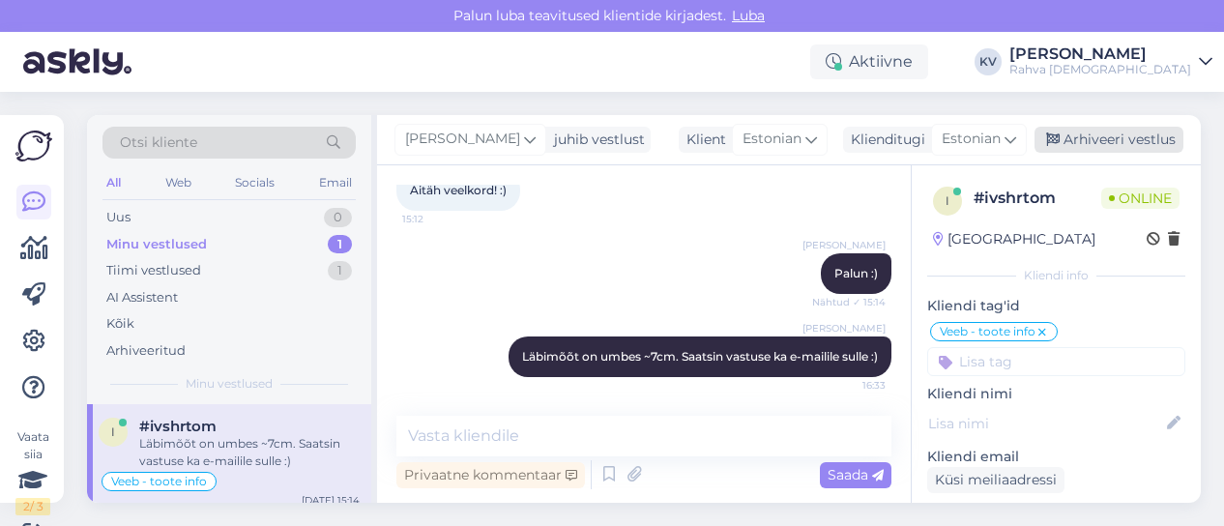
click at [1081, 152] on div "Arhiveeri vestlus" at bounding box center [1109, 140] width 149 height 26
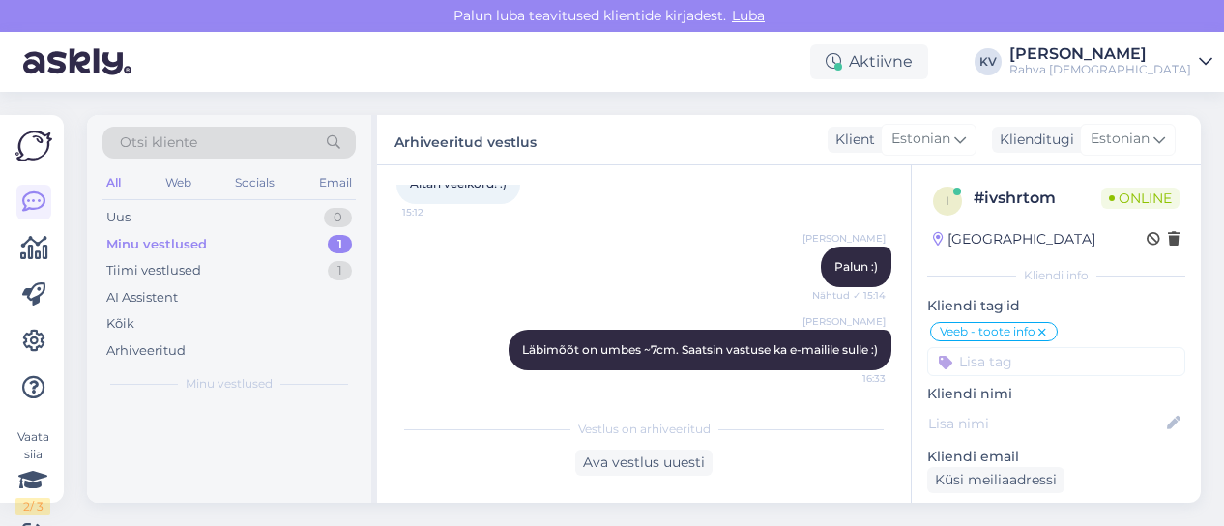
scroll to position [967, 0]
